Goal: Information Seeking & Learning: Learn about a topic

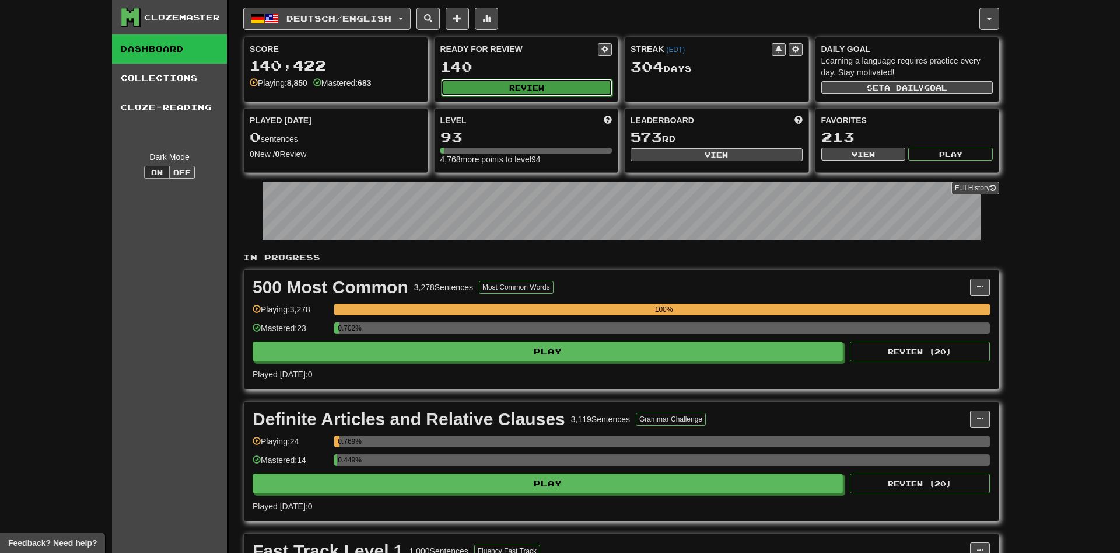
click at [494, 93] on button "Review" at bounding box center [527, 88] width 172 height 18
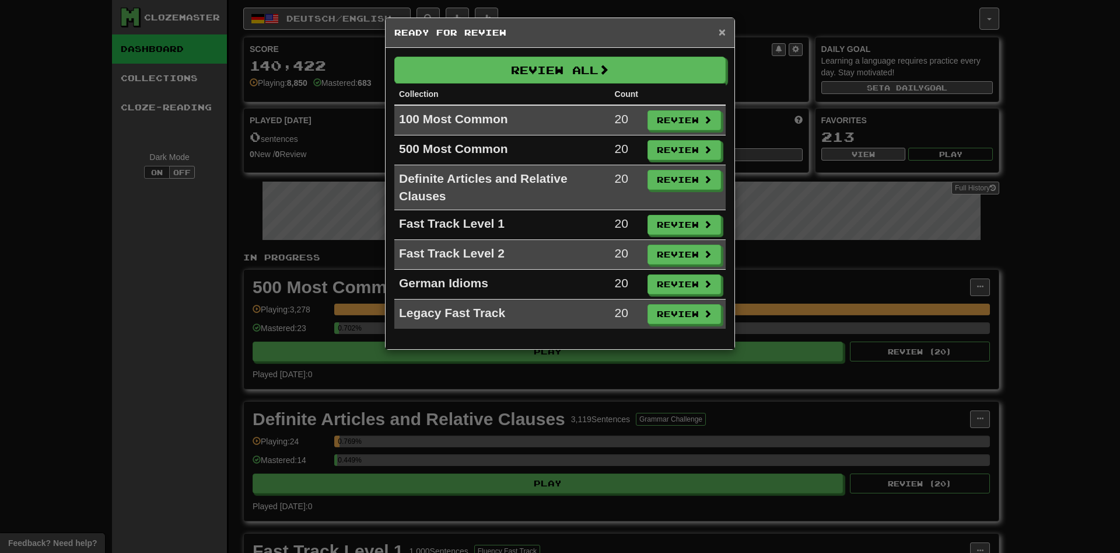
click at [718, 32] on div "× Ready for Review" at bounding box center [560, 33] width 349 height 30
click at [720, 30] on span "×" at bounding box center [722, 31] width 7 height 13
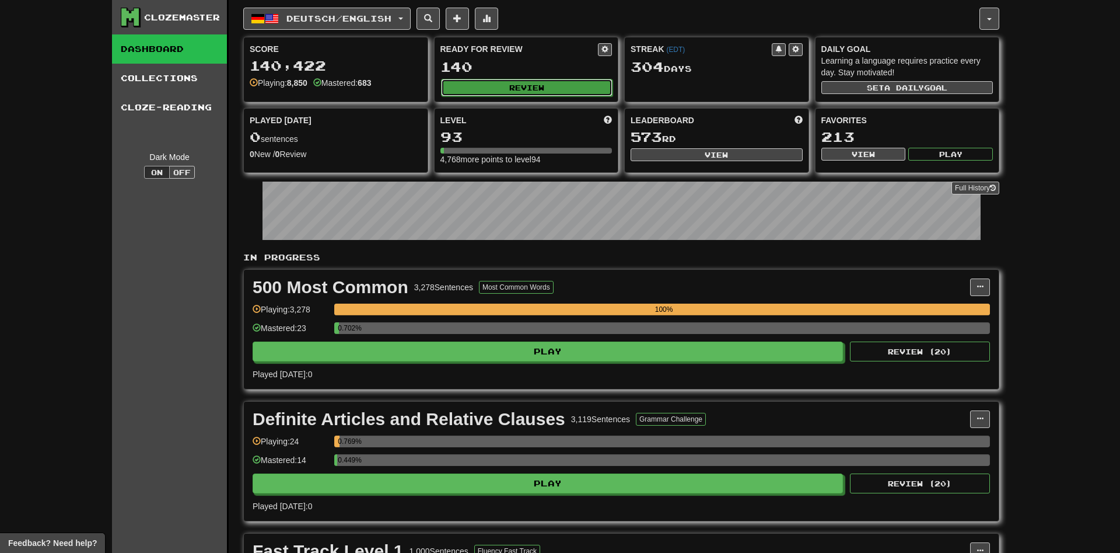
click at [555, 93] on button "Review" at bounding box center [527, 88] width 172 height 18
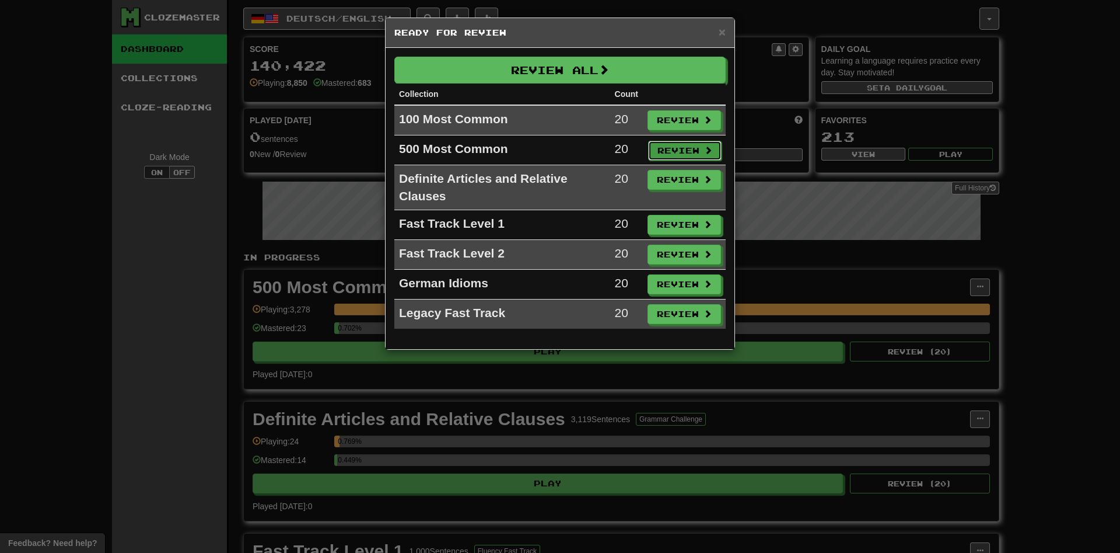
click at [673, 145] on button "Review" at bounding box center [685, 151] width 74 height 20
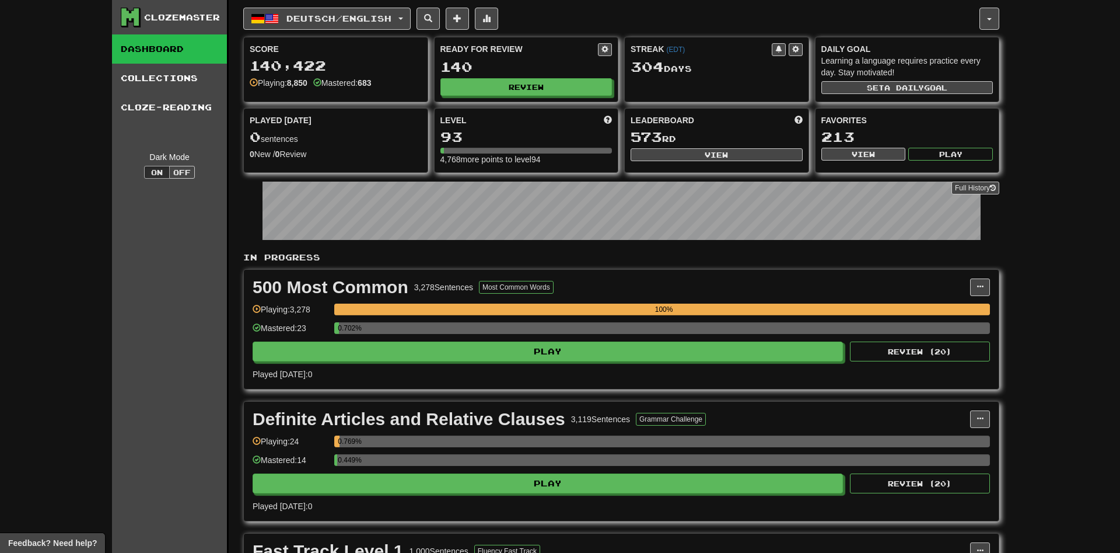
select select "**"
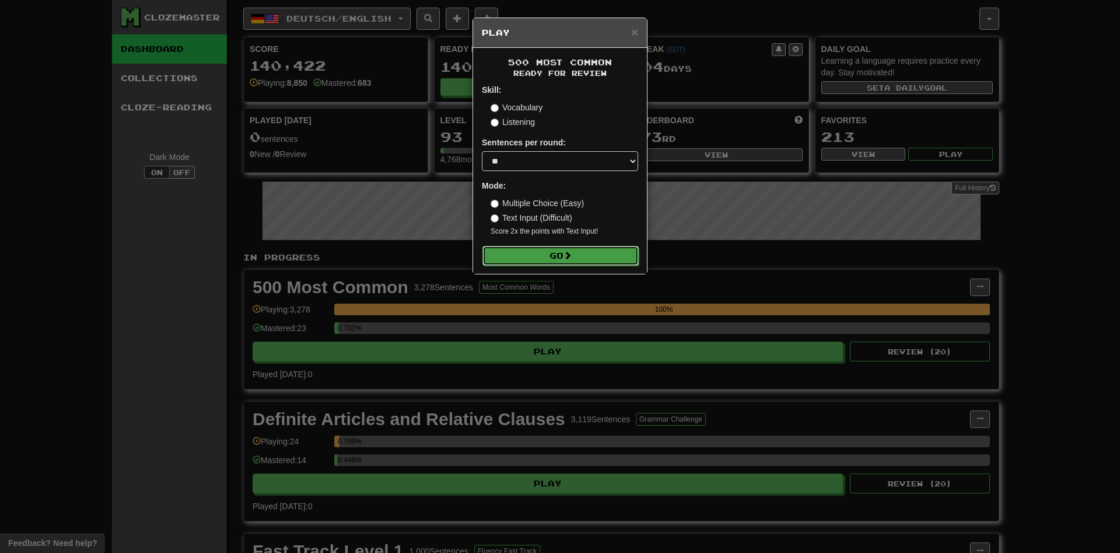
click at [576, 256] on button "Go" at bounding box center [561, 256] width 156 height 20
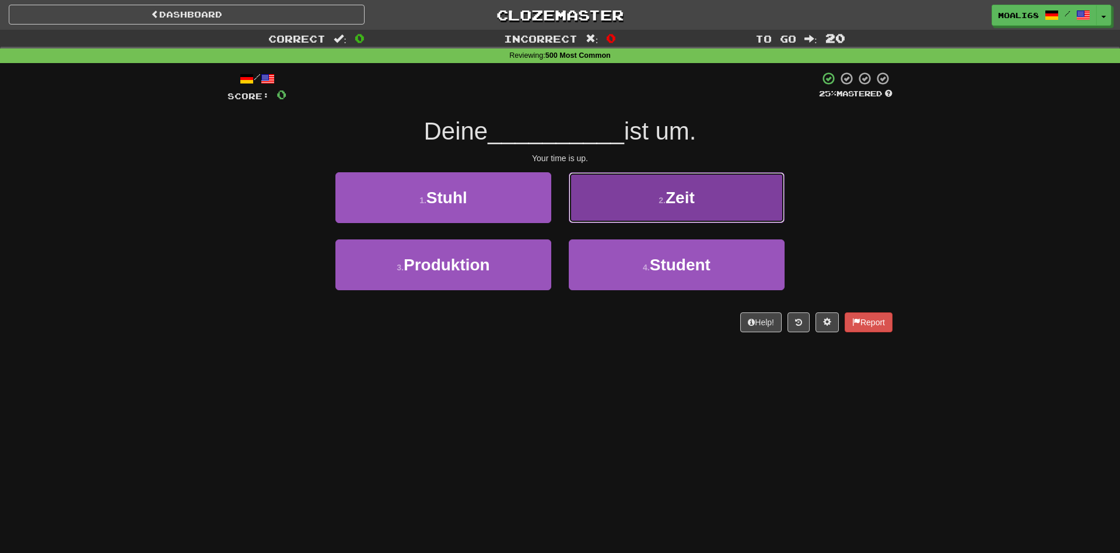
click at [617, 208] on button "2 . Zeit" at bounding box center [677, 197] width 216 height 51
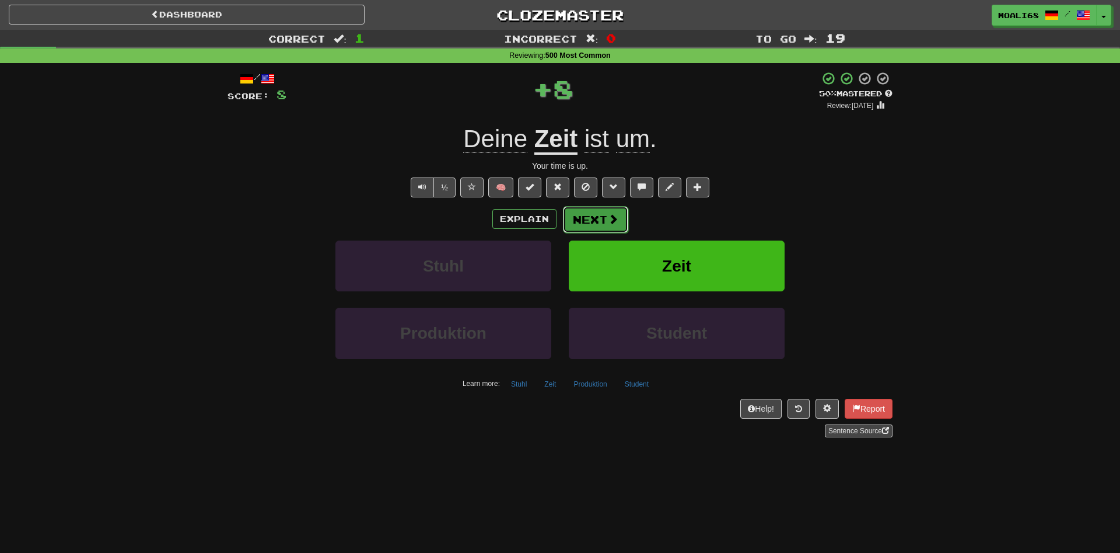
click at [604, 219] on button "Next" at bounding box center [595, 219] width 65 height 27
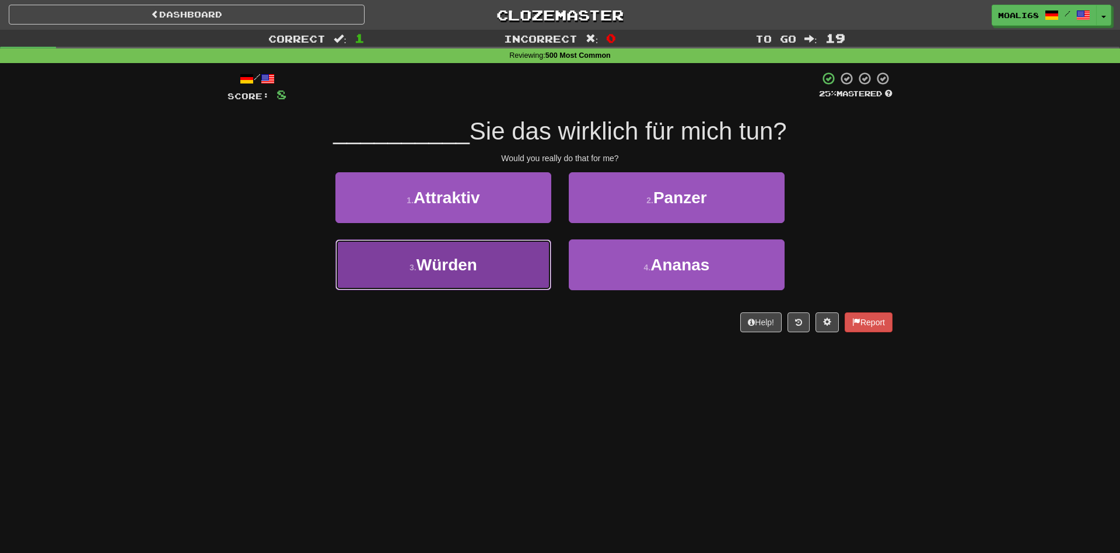
click at [523, 267] on button "3 . Würden" at bounding box center [444, 264] width 216 height 51
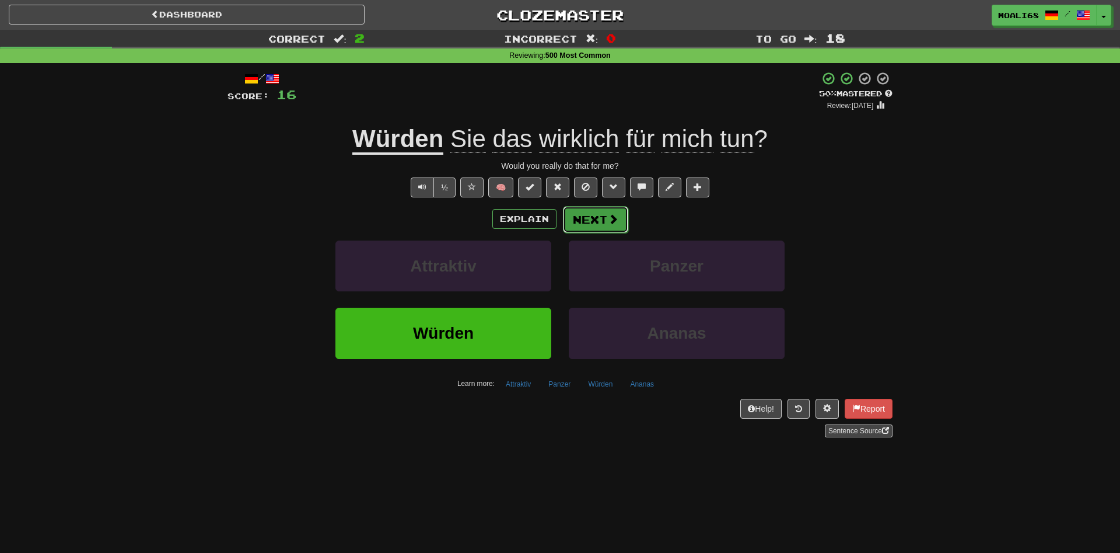
click at [583, 224] on button "Next" at bounding box center [595, 219] width 65 height 27
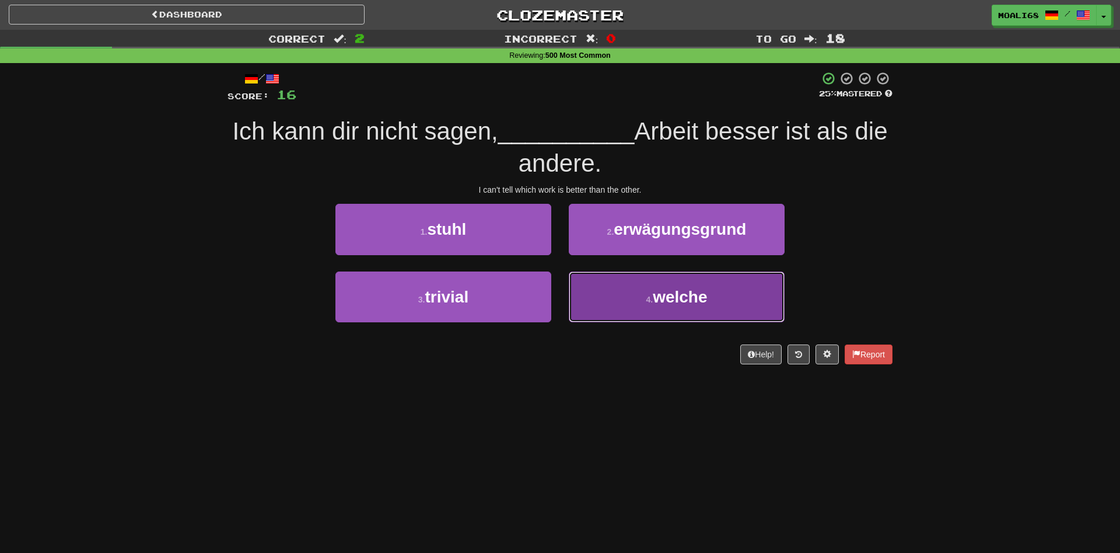
click at [631, 304] on button "4 . welche" at bounding box center [677, 296] width 216 height 51
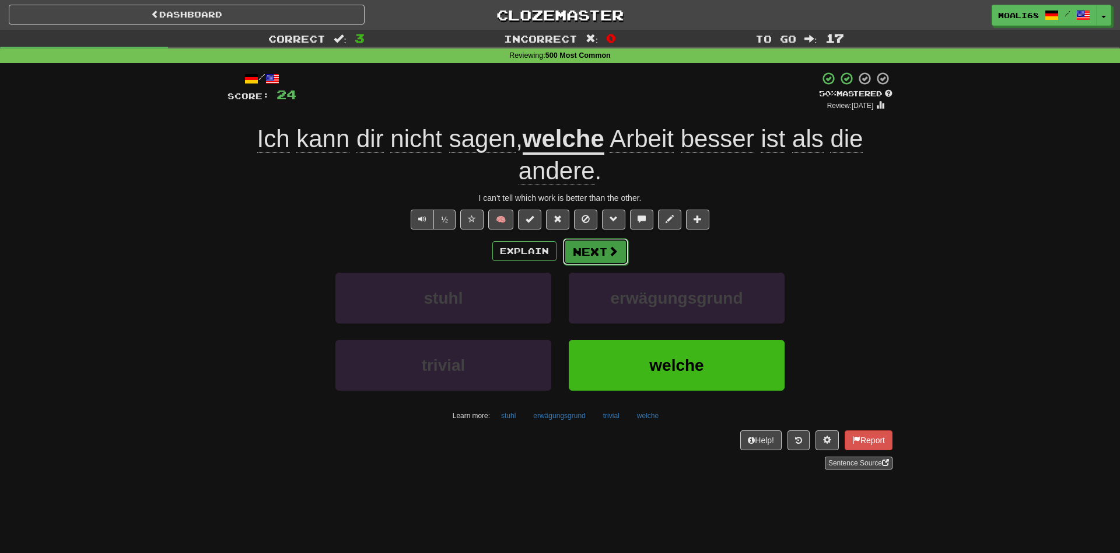
click at [579, 258] on button "Next" at bounding box center [595, 251] width 65 height 27
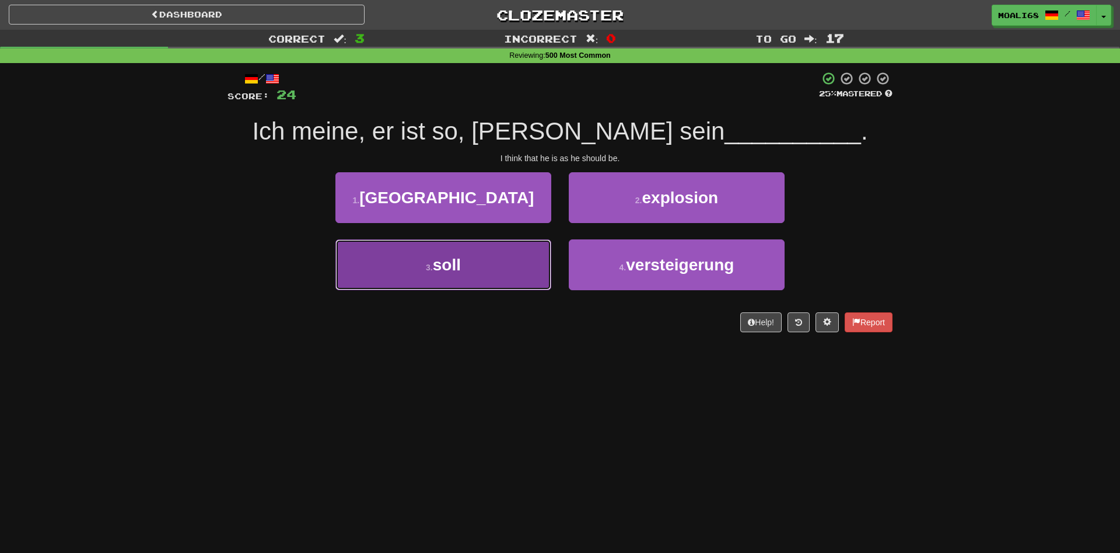
click at [512, 283] on button "3 . soll" at bounding box center [444, 264] width 216 height 51
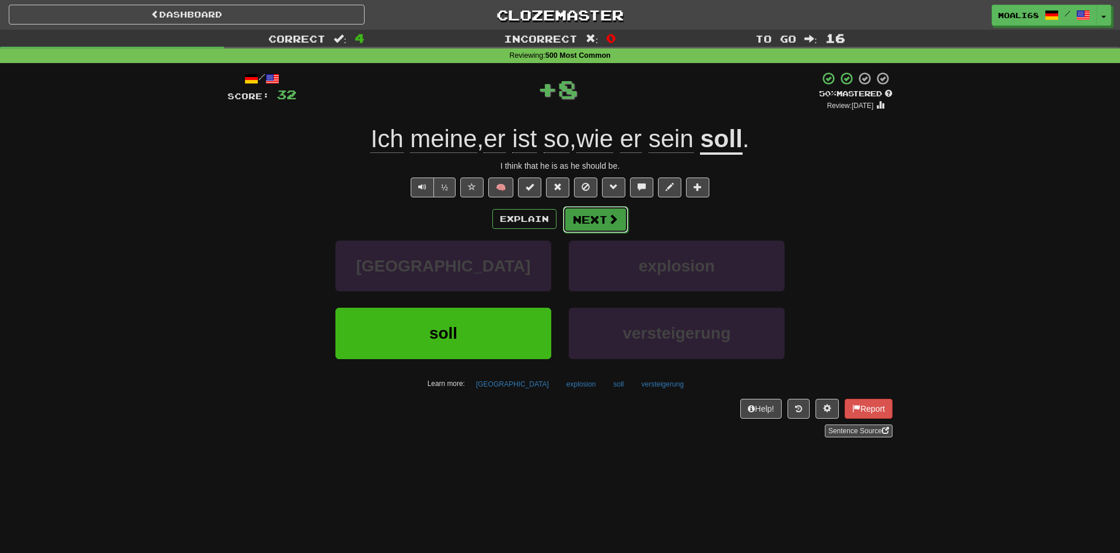
click at [593, 225] on button "Next" at bounding box center [595, 219] width 65 height 27
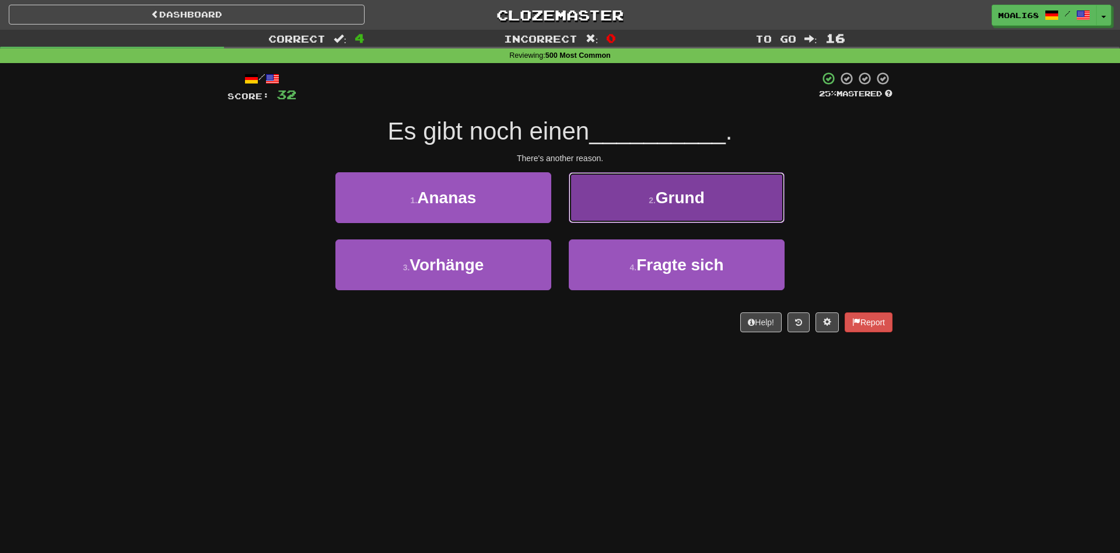
click at [618, 208] on button "2 . [PERSON_NAME]" at bounding box center [677, 197] width 216 height 51
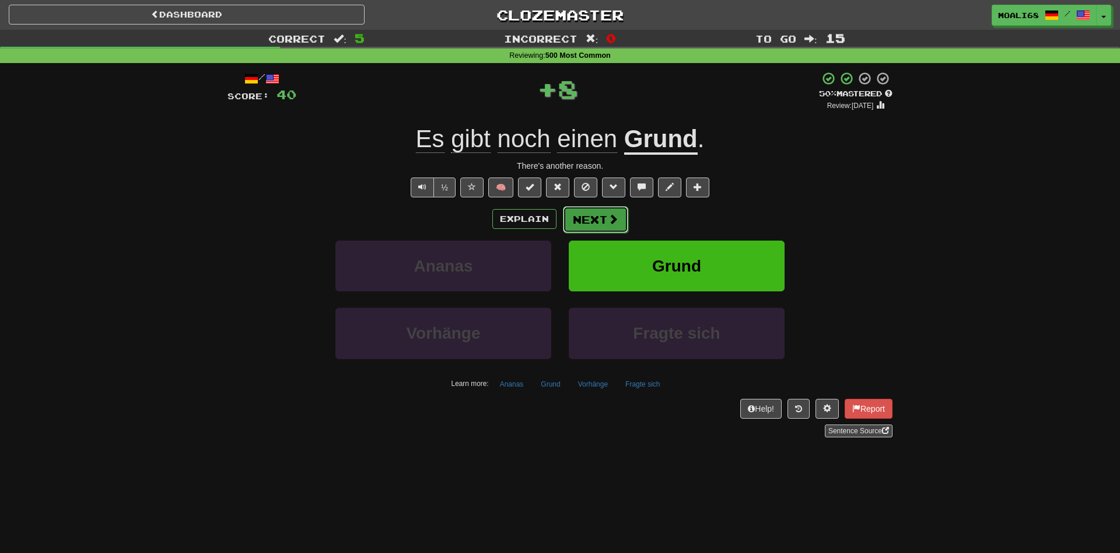
click at [602, 221] on button "Next" at bounding box center [595, 219] width 65 height 27
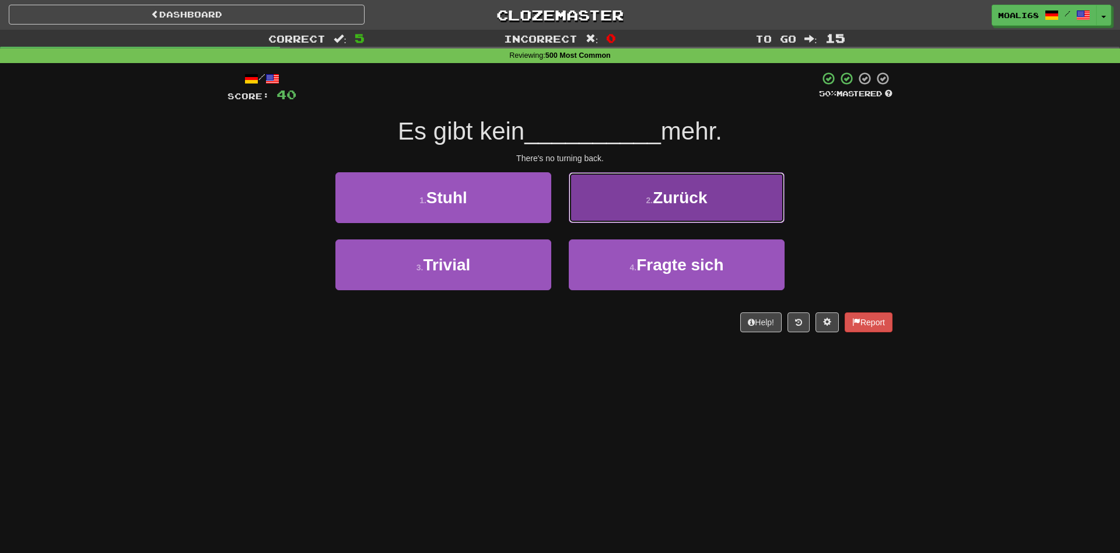
click at [644, 200] on button "2 . Zurück" at bounding box center [677, 197] width 216 height 51
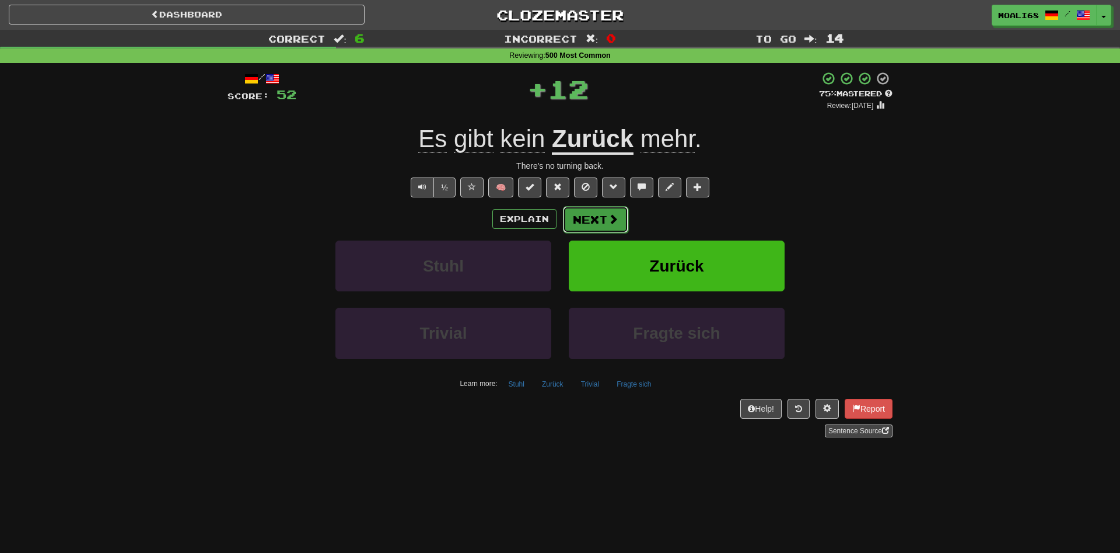
click at [604, 225] on button "Next" at bounding box center [595, 219] width 65 height 27
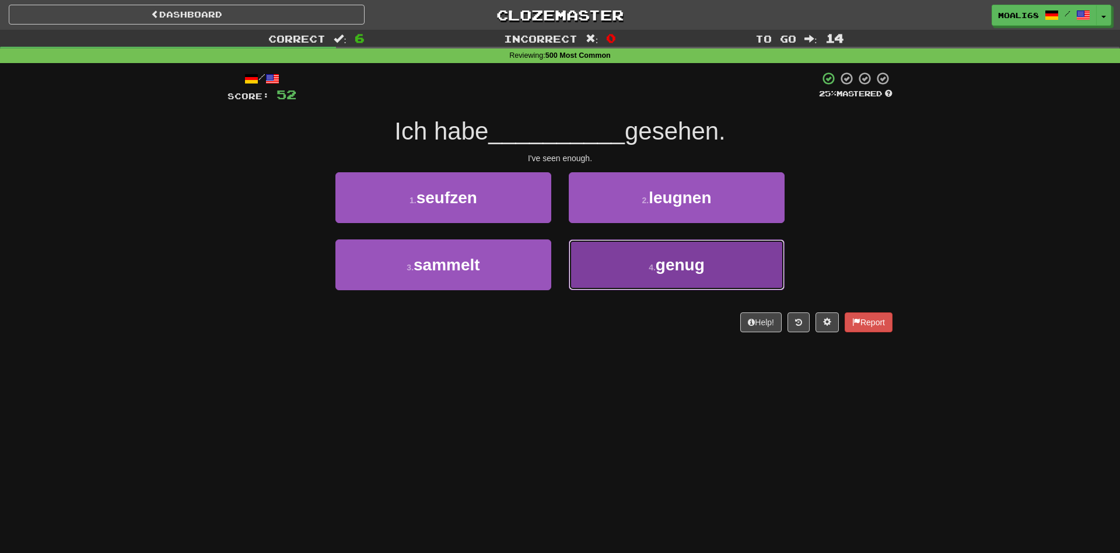
click at [613, 275] on button "4 . genug" at bounding box center [677, 264] width 216 height 51
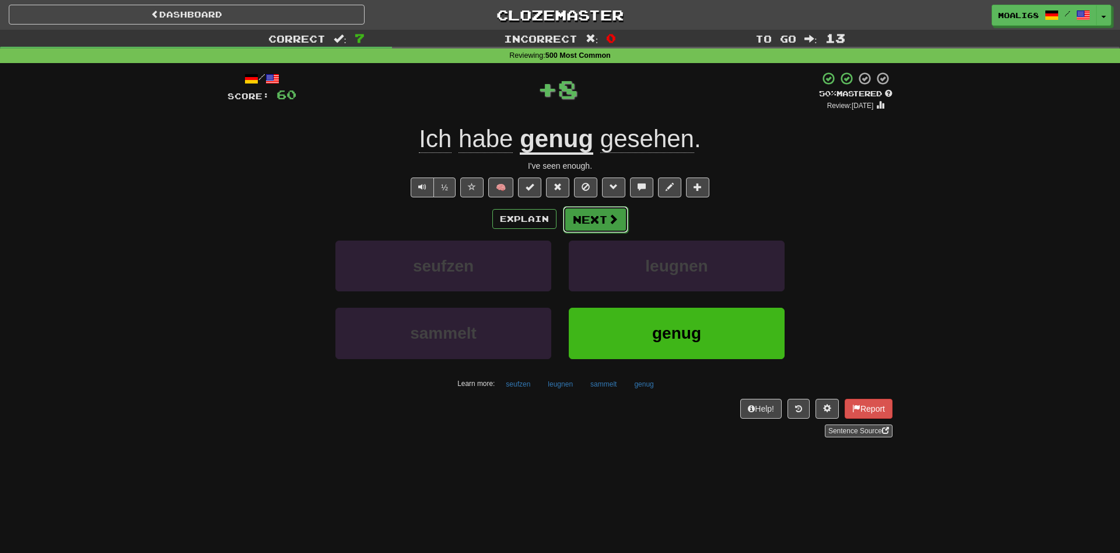
click at [590, 224] on button "Next" at bounding box center [595, 219] width 65 height 27
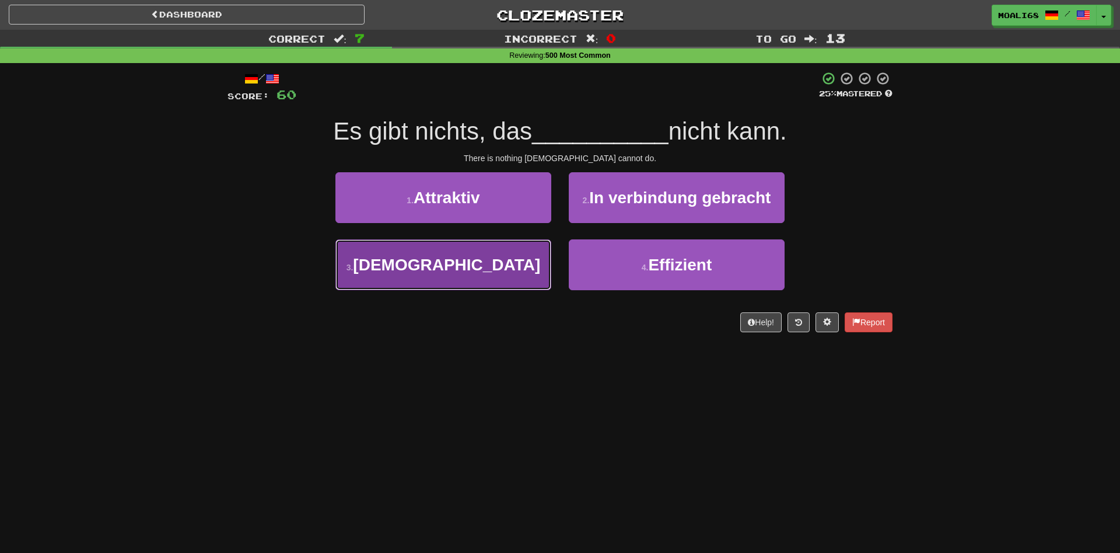
click at [504, 266] on button "3 . [DEMOGRAPHIC_DATA]" at bounding box center [444, 264] width 216 height 51
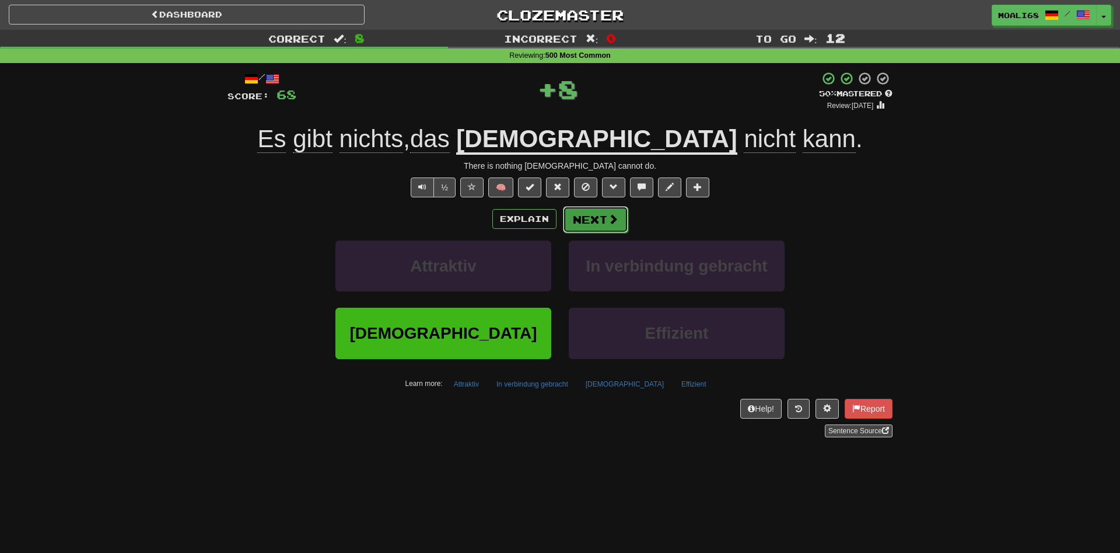
click at [602, 220] on button "Next" at bounding box center [595, 219] width 65 height 27
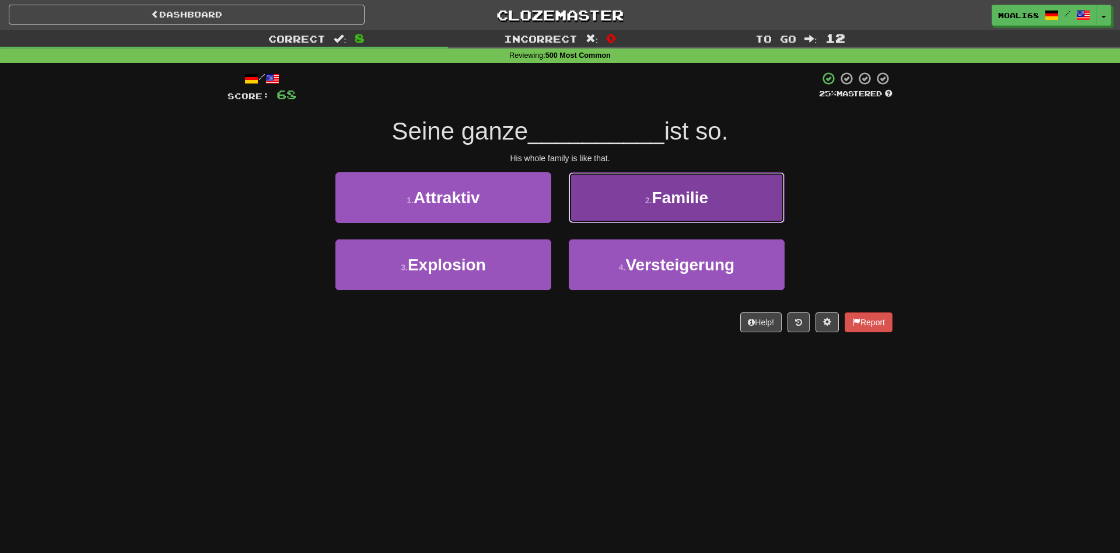
click at [646, 199] on small "2 ." at bounding box center [648, 199] width 7 height 9
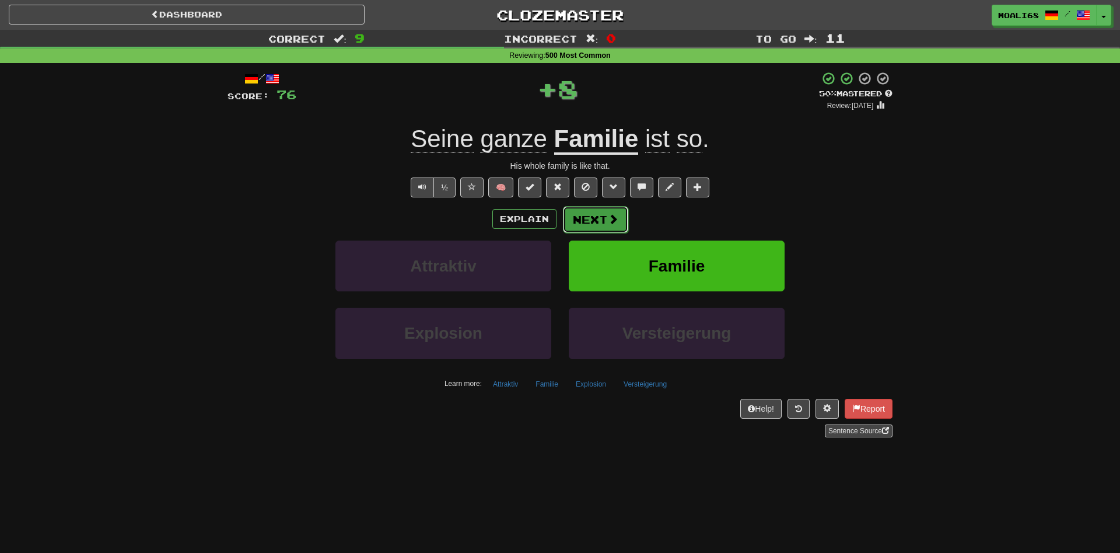
click at [614, 222] on span at bounding box center [613, 219] width 11 height 11
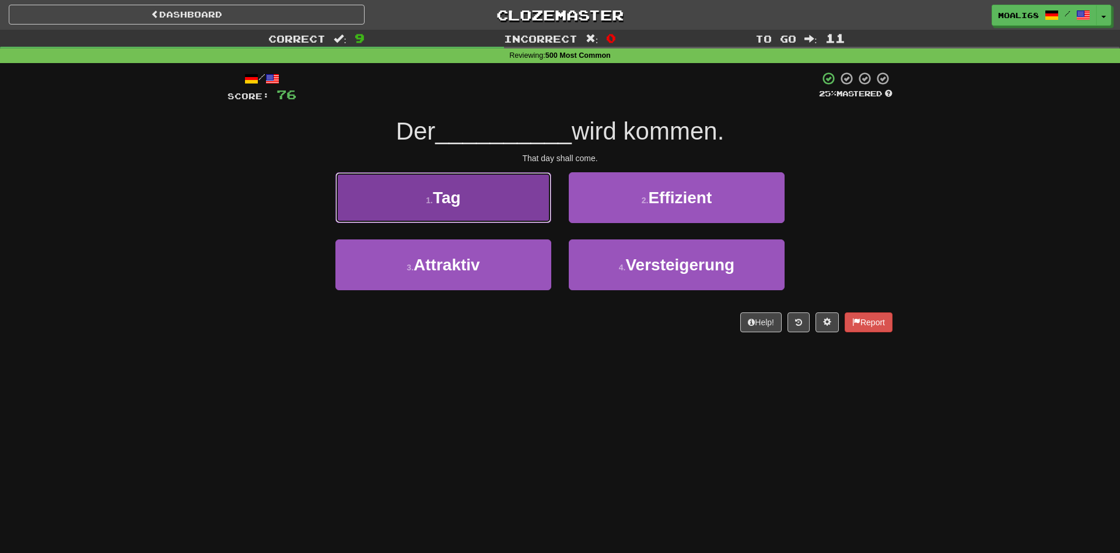
click at [519, 222] on button "1 . Tag" at bounding box center [444, 197] width 216 height 51
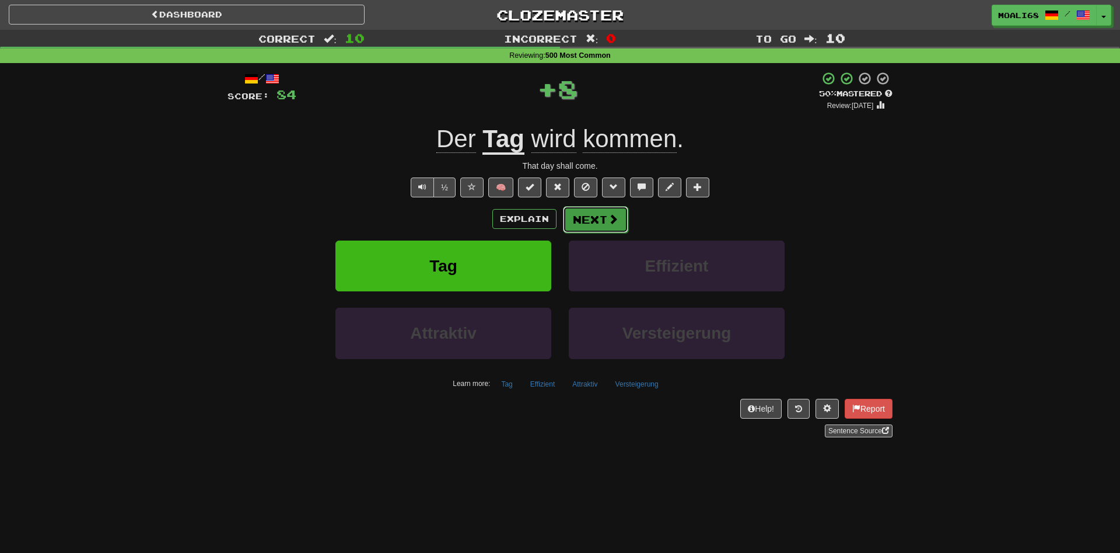
click at [593, 217] on button "Next" at bounding box center [595, 219] width 65 height 27
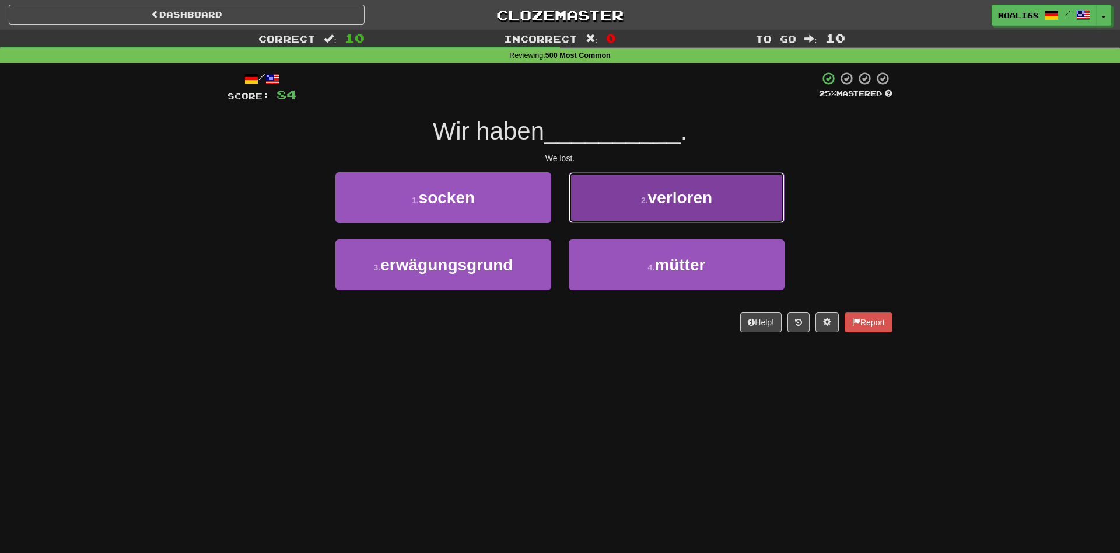
click at [614, 201] on button "2 . verloren" at bounding box center [677, 197] width 216 height 51
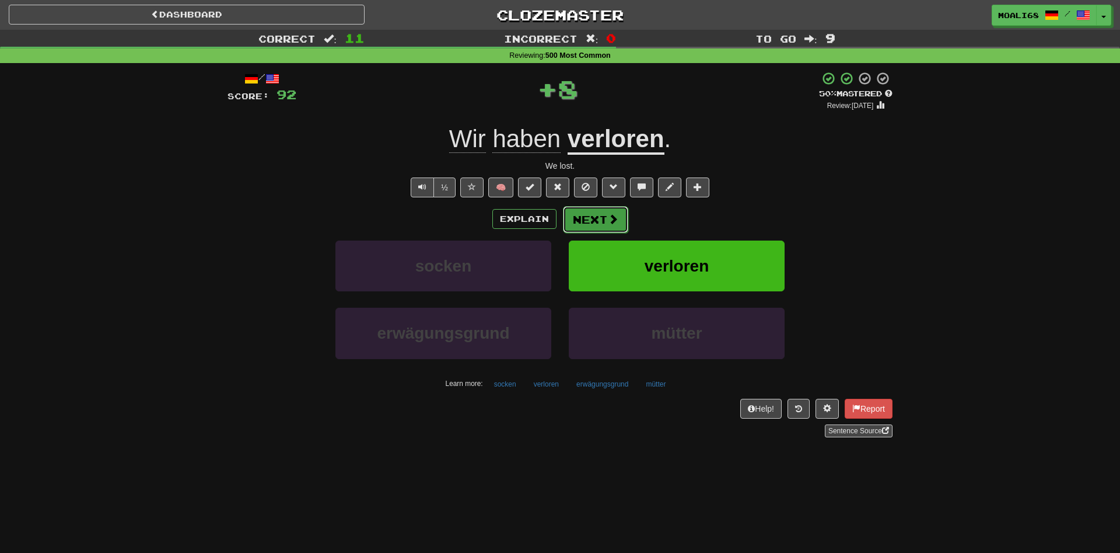
click at [590, 219] on button "Next" at bounding box center [595, 219] width 65 height 27
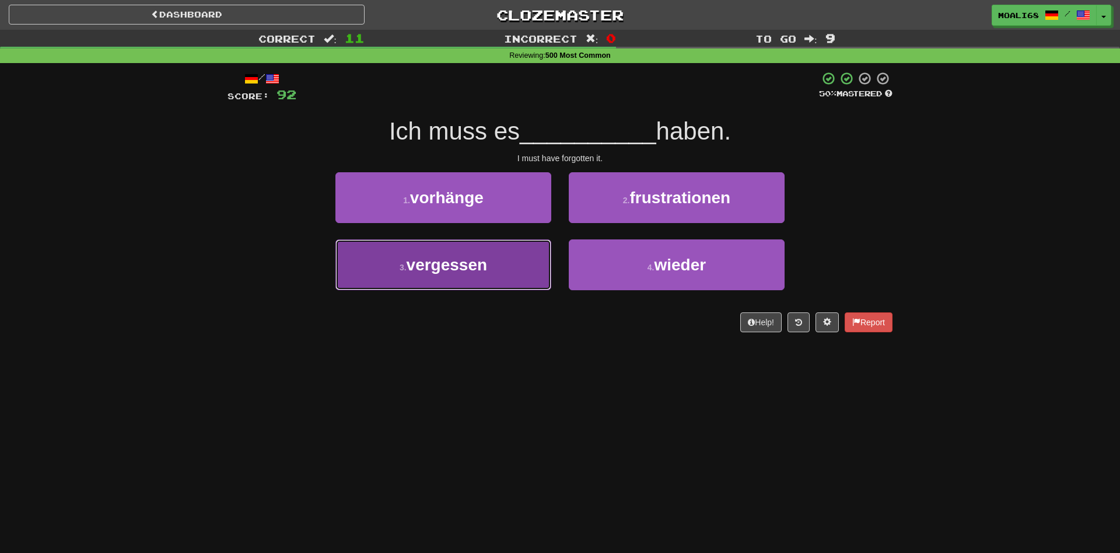
click at [536, 277] on button "3 . vergessen" at bounding box center [444, 264] width 216 height 51
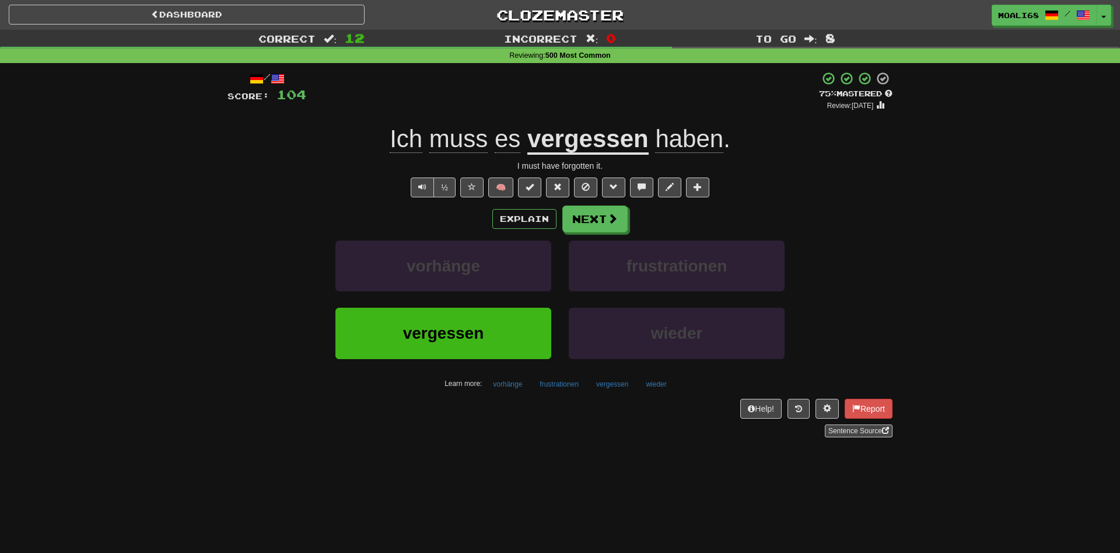
click at [593, 169] on div "I must have forgotten it." at bounding box center [560, 166] width 665 height 12
click at [589, 165] on div "I must have forgotten it." at bounding box center [560, 166] width 665 height 12
click at [589, 163] on div "I must have forgotten it." at bounding box center [560, 166] width 665 height 12
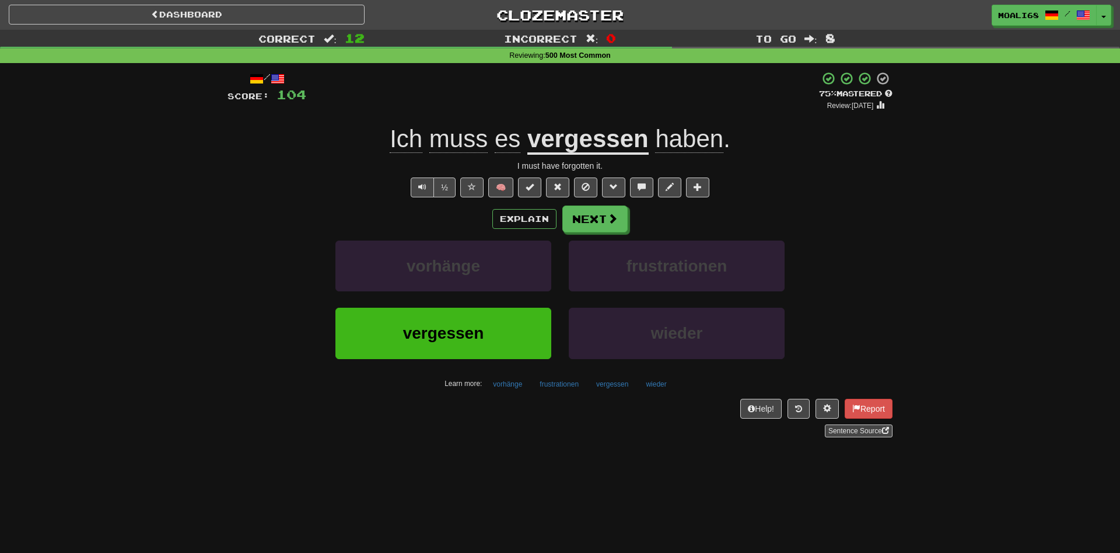
click at [589, 163] on div "I must have forgotten it." at bounding box center [560, 166] width 665 height 12
click at [635, 225] on div "Explain Next" at bounding box center [560, 218] width 665 height 27
click at [584, 220] on button "Next" at bounding box center [595, 219] width 65 height 27
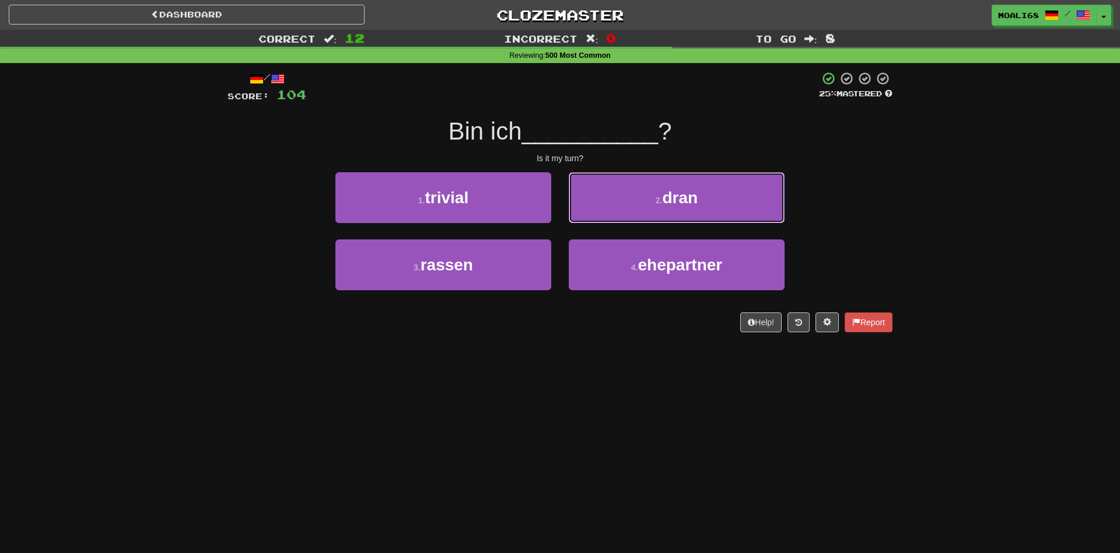
click at [631, 208] on button "2 . dran" at bounding box center [677, 197] width 216 height 51
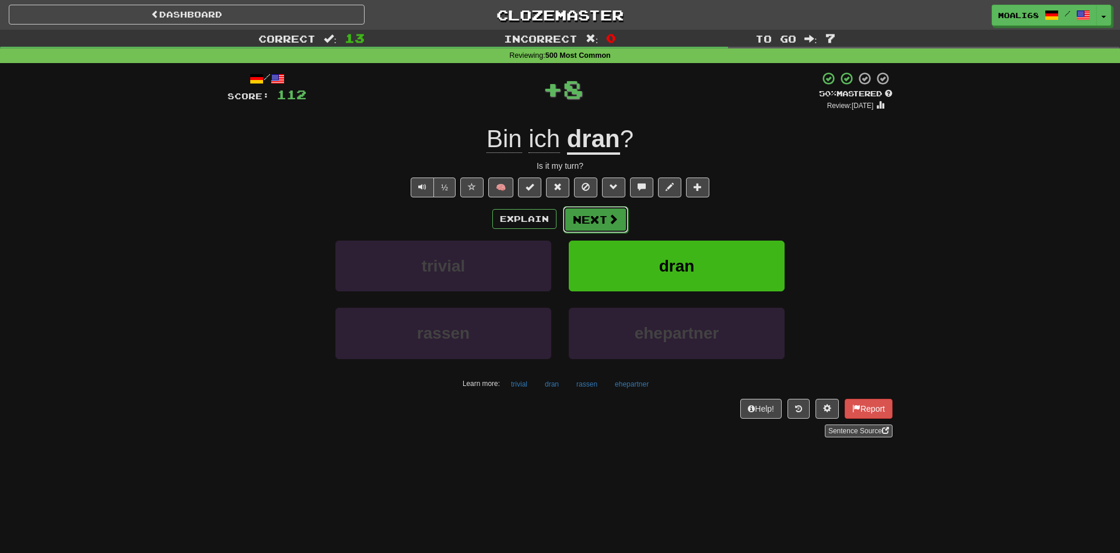
click at [589, 224] on button "Next" at bounding box center [595, 219] width 65 height 27
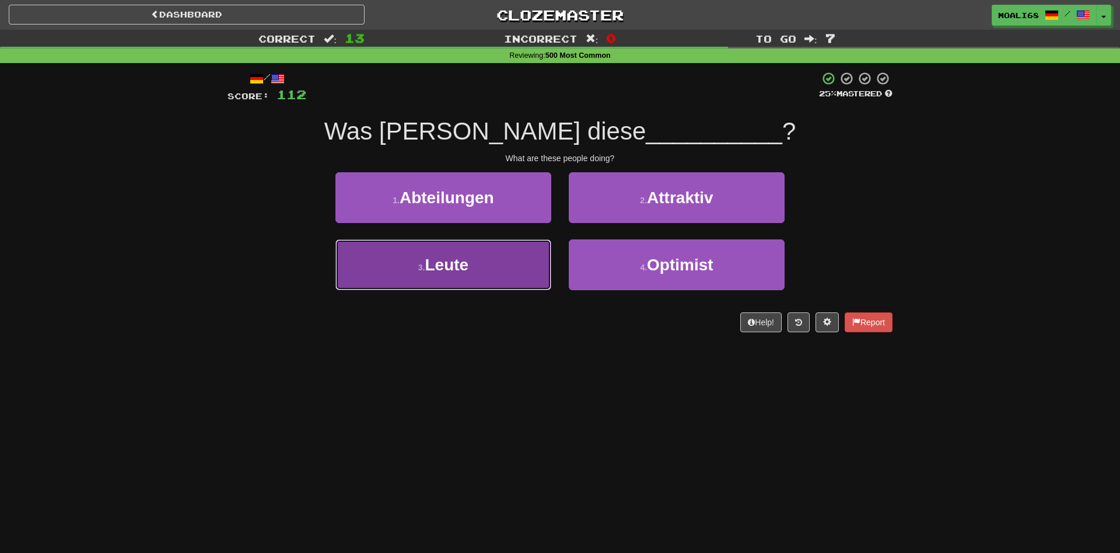
click at [506, 274] on button "3 . Leute" at bounding box center [444, 264] width 216 height 51
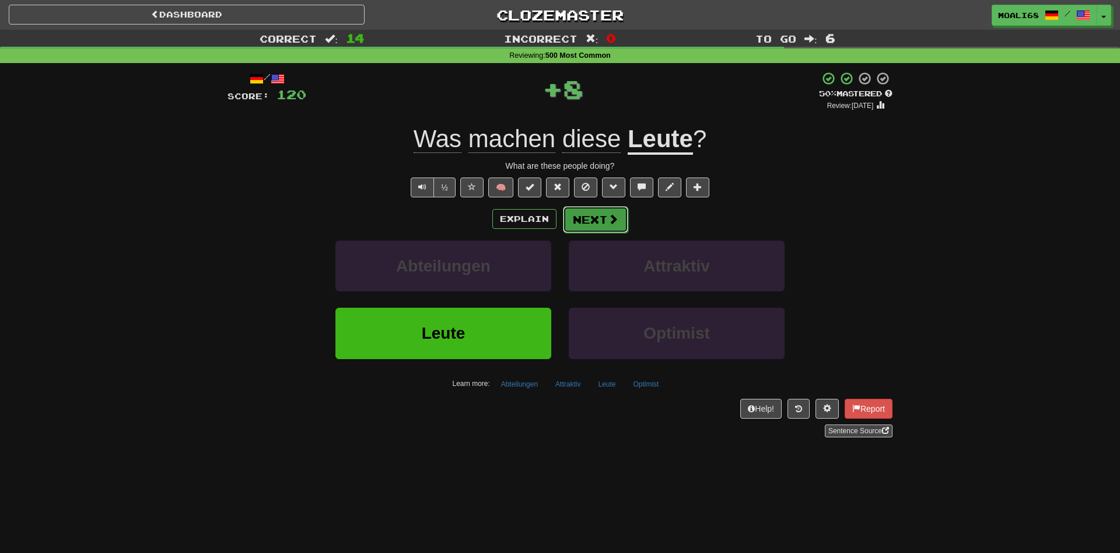
click at [576, 218] on button "Next" at bounding box center [595, 219] width 65 height 27
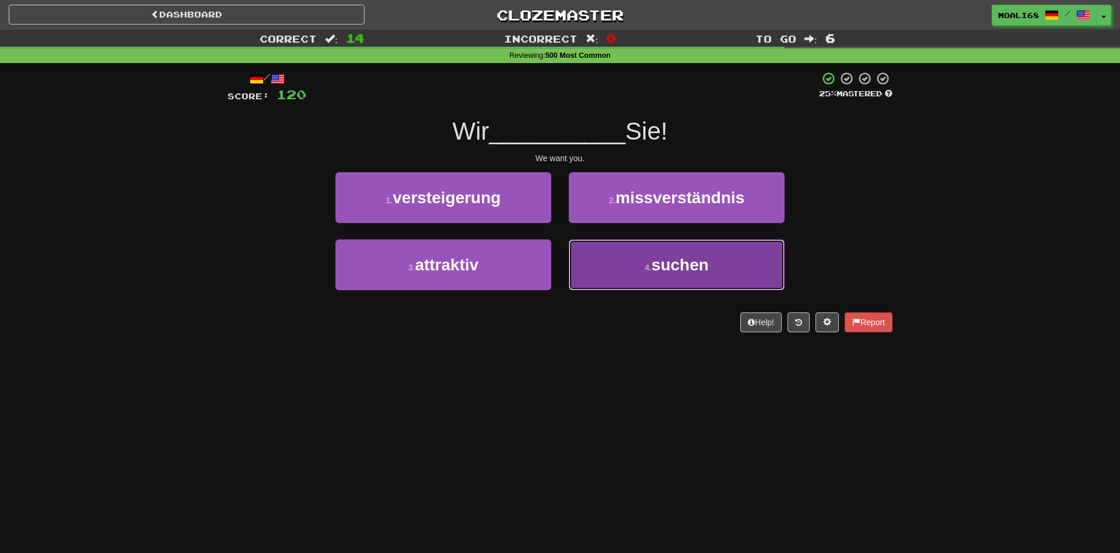
click at [617, 270] on button "4 . suchen" at bounding box center [677, 264] width 216 height 51
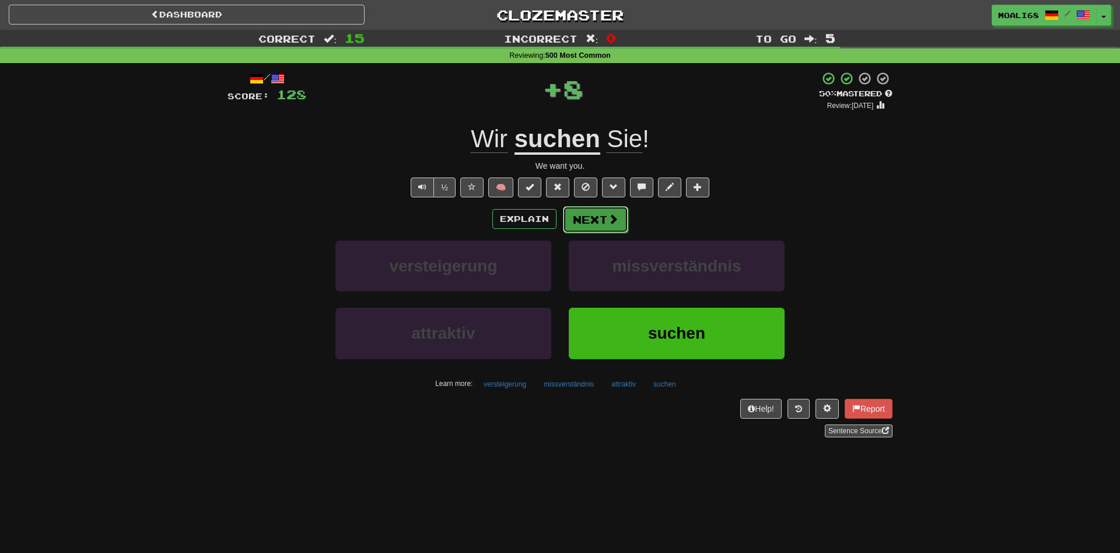
click at [582, 225] on button "Next" at bounding box center [595, 219] width 65 height 27
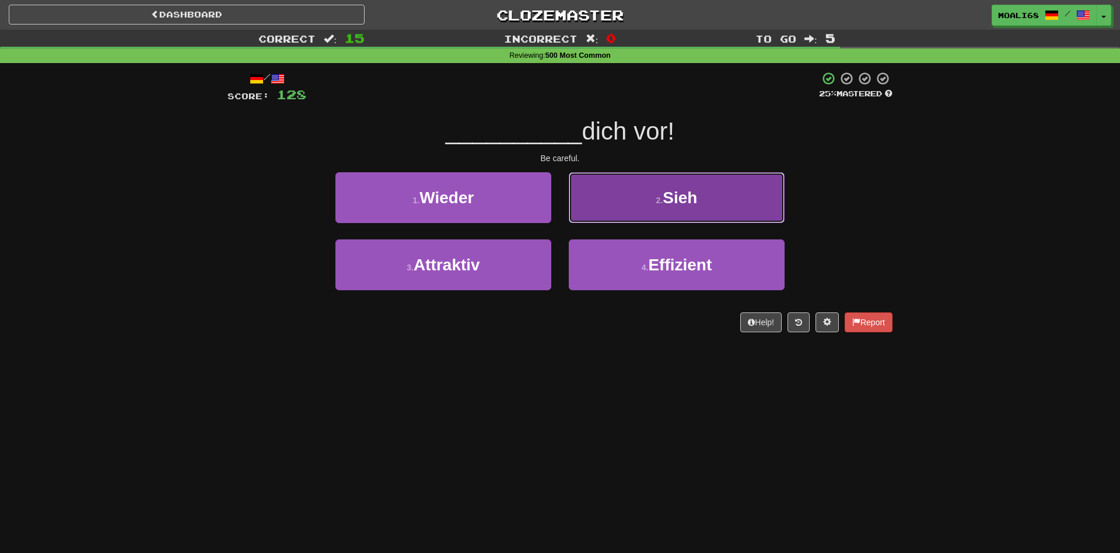
click at [613, 205] on button "2 . [PERSON_NAME]" at bounding box center [677, 197] width 216 height 51
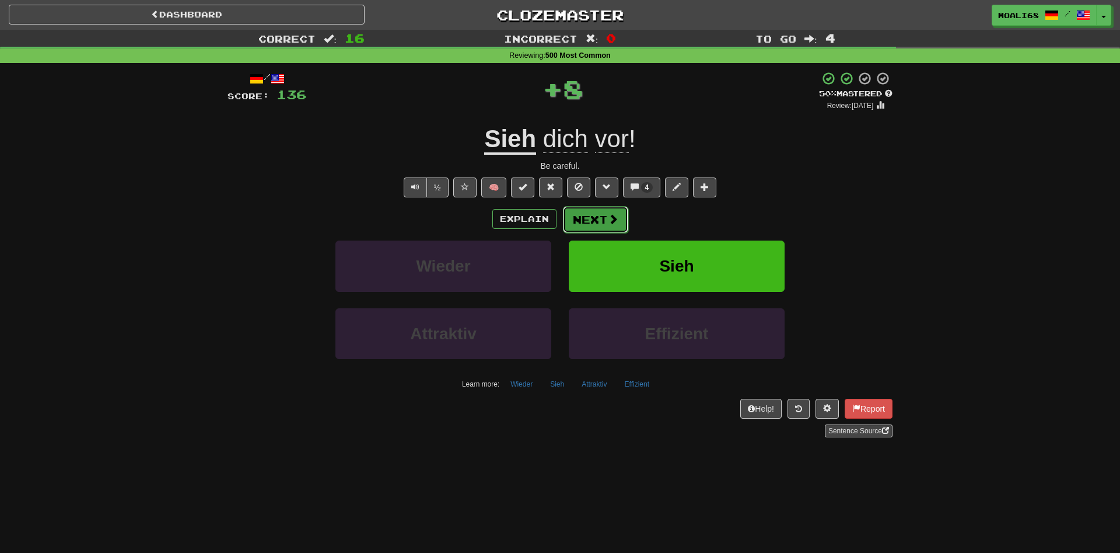
click at [593, 222] on button "Next" at bounding box center [595, 219] width 65 height 27
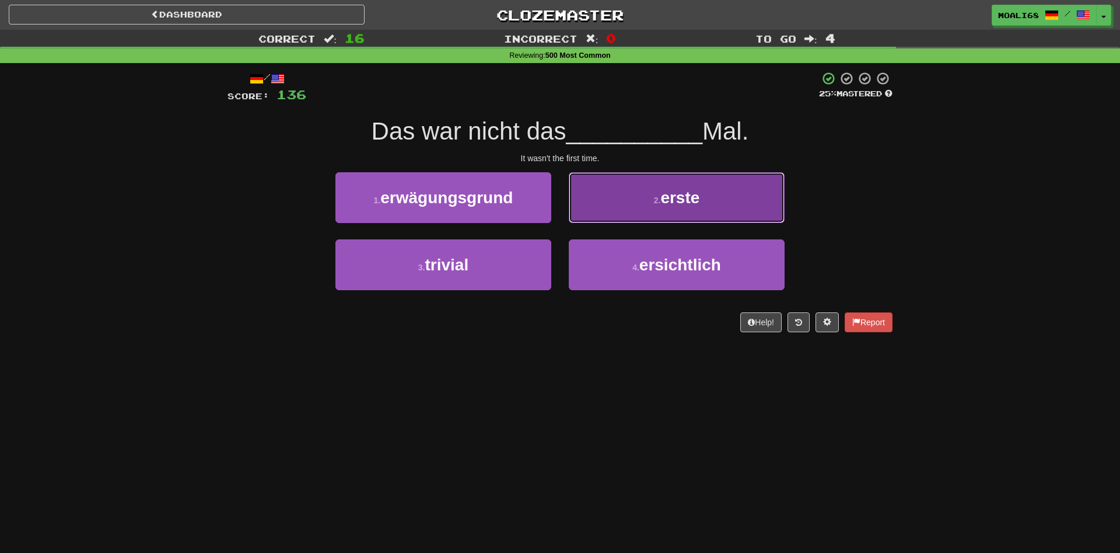
click at [626, 204] on button "2 . erste" at bounding box center [677, 197] width 216 height 51
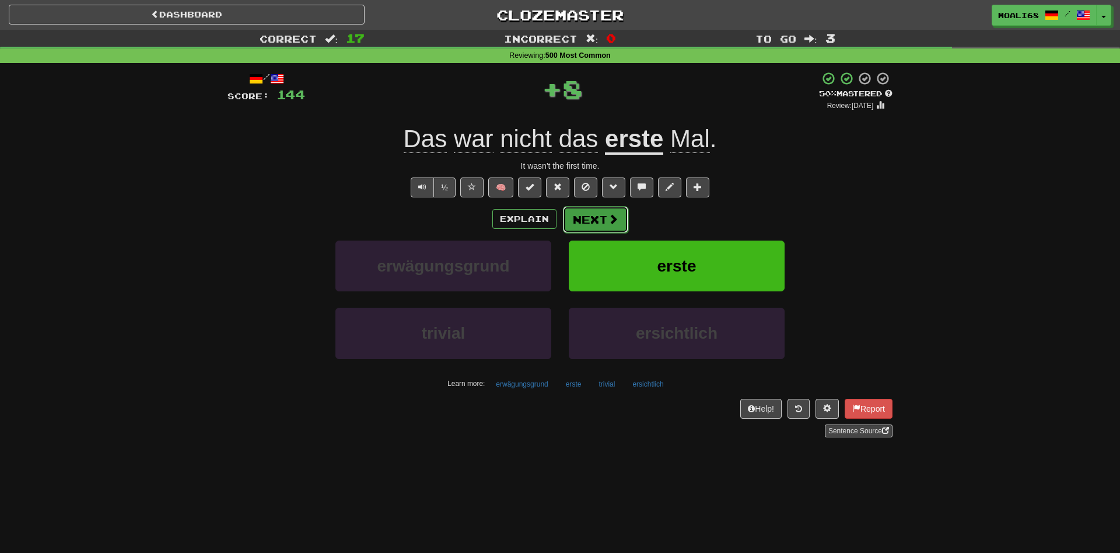
click at [589, 218] on button "Next" at bounding box center [595, 219] width 65 height 27
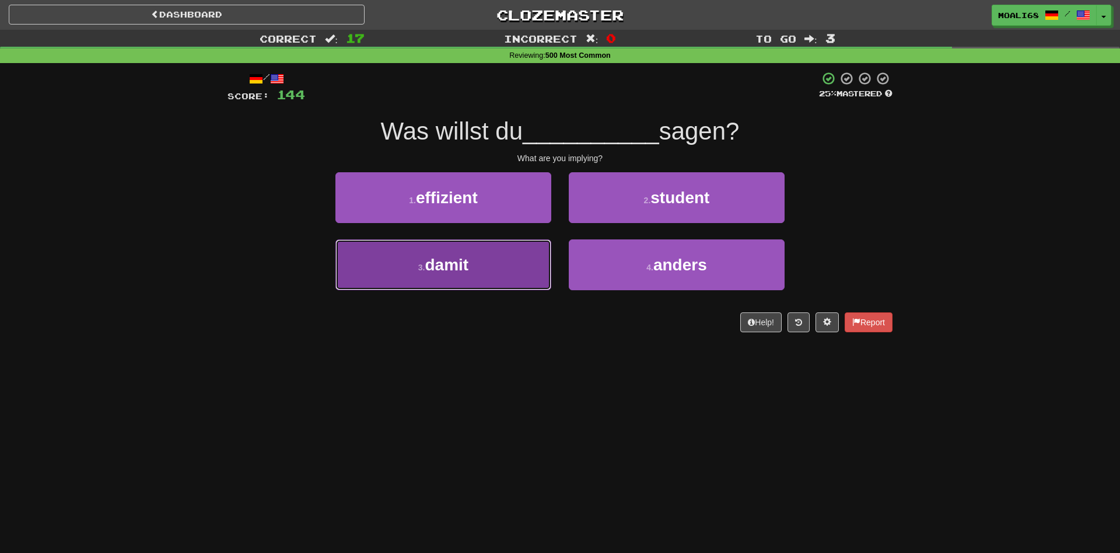
click at [467, 276] on button "3 . damit" at bounding box center [444, 264] width 216 height 51
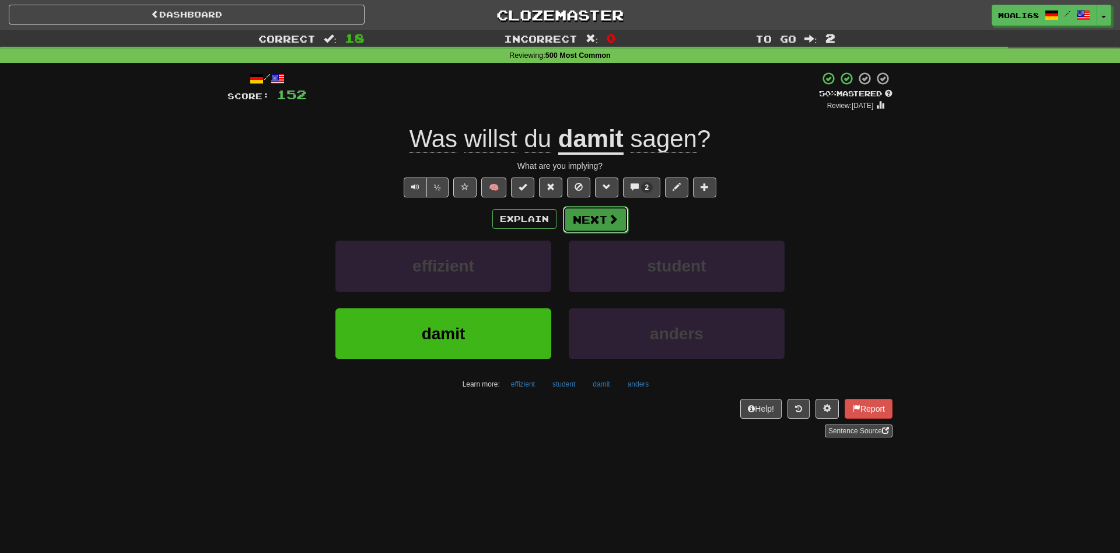
click at [586, 222] on button "Next" at bounding box center [595, 219] width 65 height 27
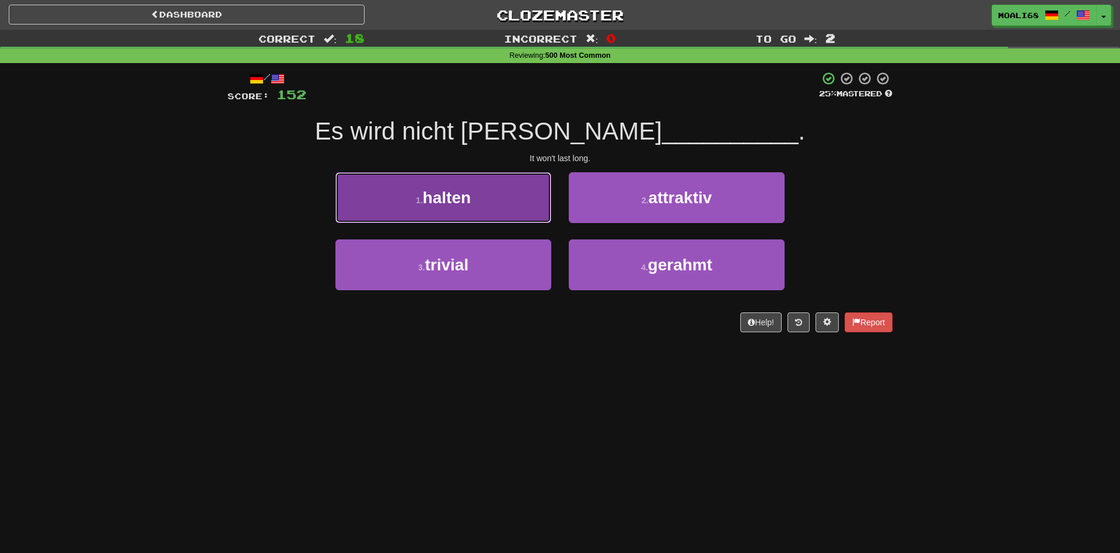
click at [492, 204] on button "1 . halten" at bounding box center [444, 197] width 216 height 51
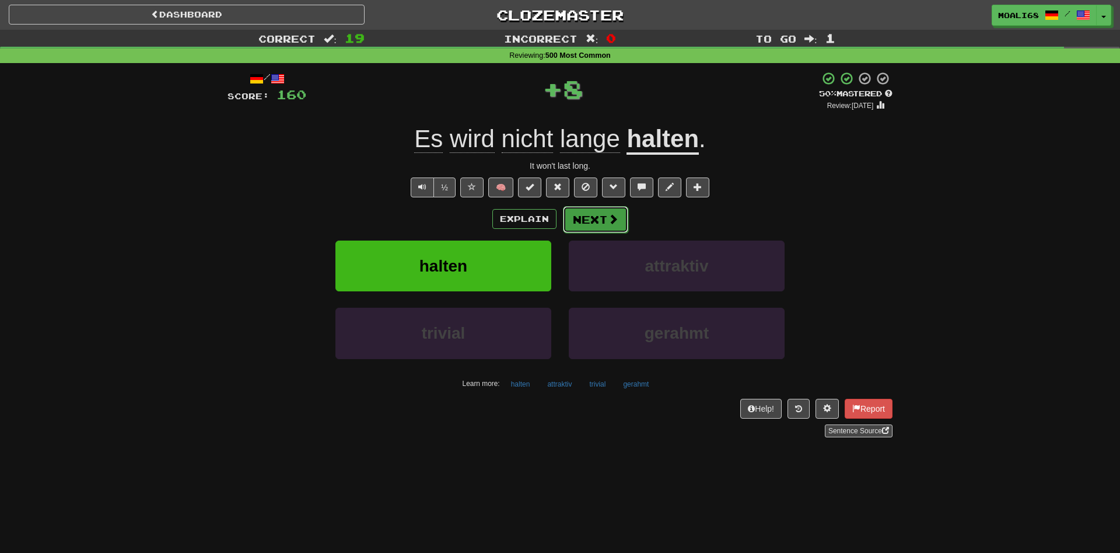
click at [599, 226] on button "Next" at bounding box center [595, 219] width 65 height 27
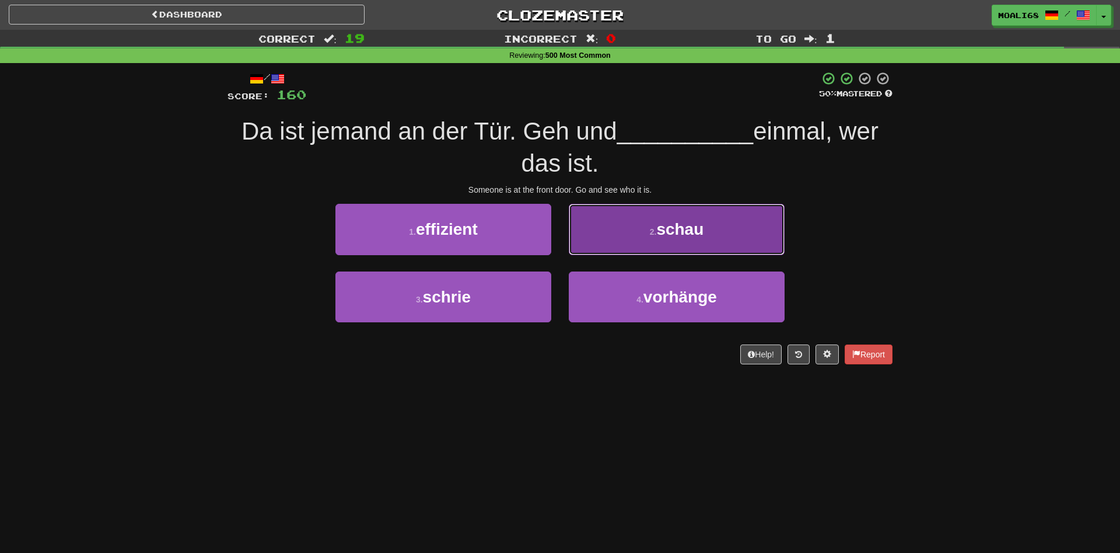
click at [633, 244] on button "2 . [PERSON_NAME]" at bounding box center [677, 229] width 216 height 51
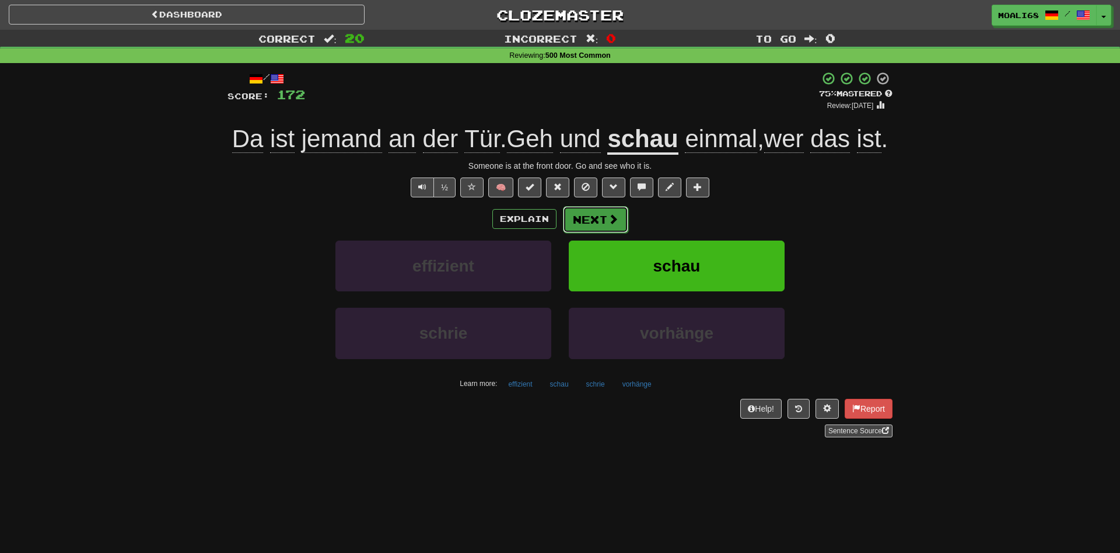
click at [606, 233] on button "Next" at bounding box center [595, 219] width 65 height 27
